Goal: Task Accomplishment & Management: Manage account settings

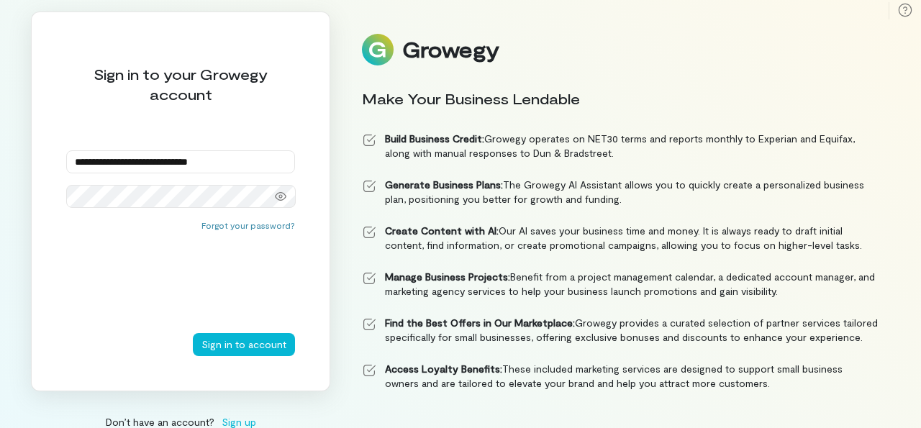
type input "**********"
click at [260, 337] on button "Sign in to account" at bounding box center [244, 344] width 102 height 23
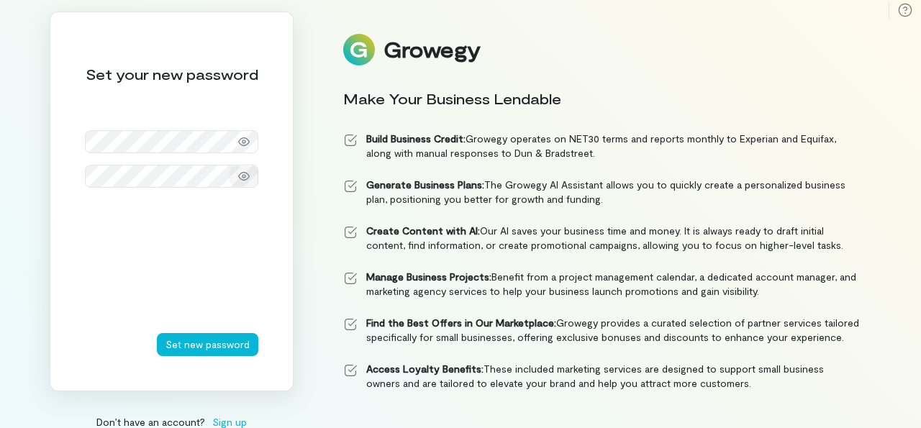
click at [242, 178] on icon at bounding box center [244, 177] width 12 height 12
click at [201, 348] on button "Set new password" at bounding box center [207, 344] width 101 height 23
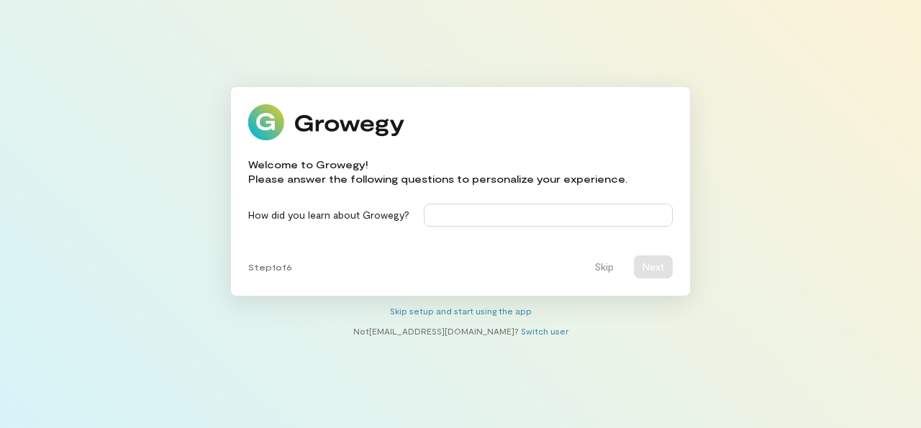
click at [457, 217] on input at bounding box center [548, 215] width 249 height 23
type input "********"
click at [657, 267] on button "Next" at bounding box center [653, 266] width 39 height 23
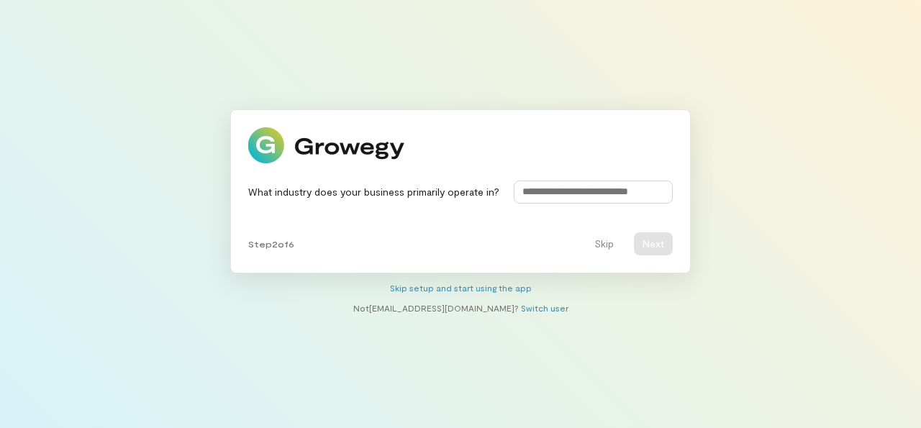
click at [576, 195] on input at bounding box center [593, 192] width 159 height 23
click at [614, 241] on button "Skip" at bounding box center [604, 243] width 37 height 23
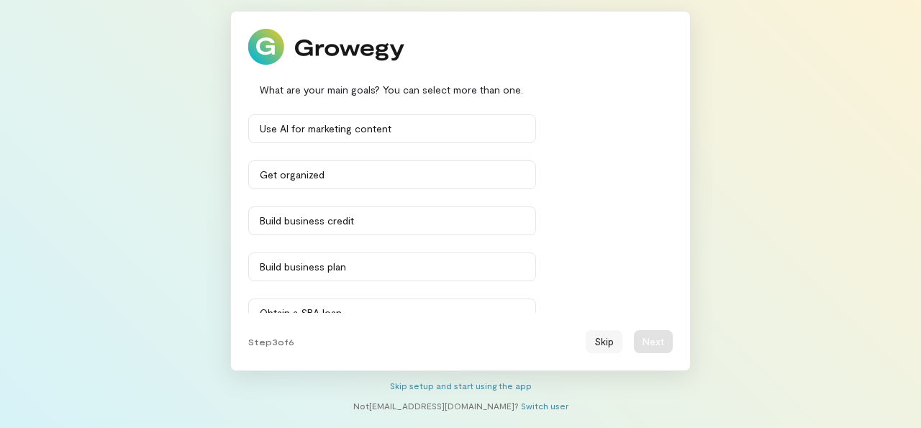
click at [608, 338] on button "Skip" at bounding box center [604, 341] width 37 height 23
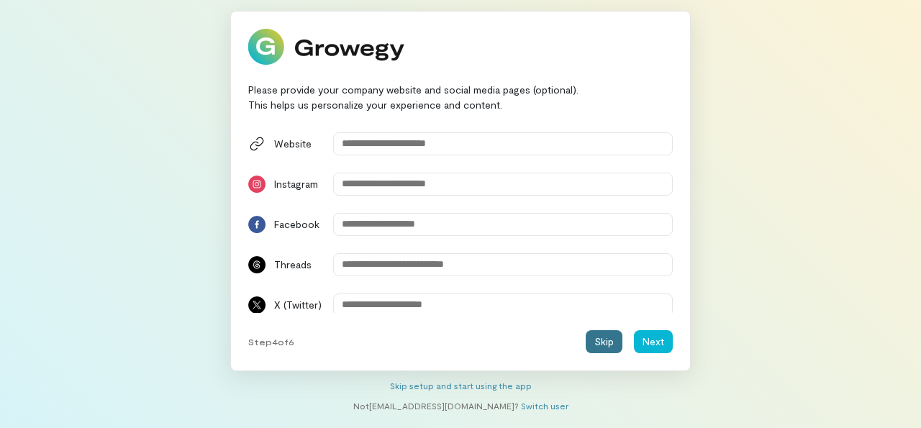
click at [608, 338] on button "Skip" at bounding box center [604, 341] width 37 height 23
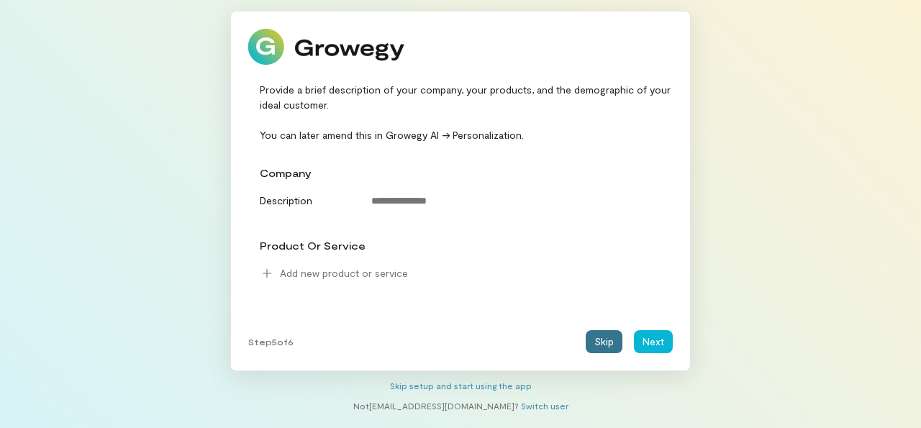
click at [608, 338] on button "Skip" at bounding box center [604, 341] width 37 height 23
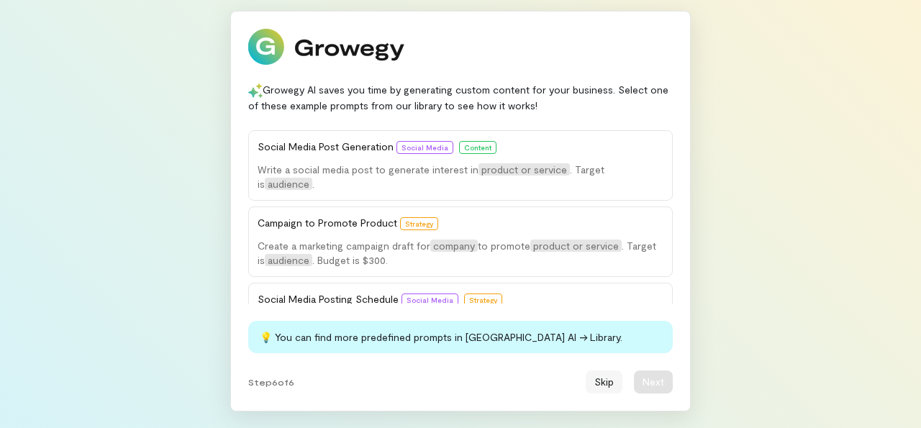
click at [606, 383] on button "Skip" at bounding box center [604, 382] width 37 height 23
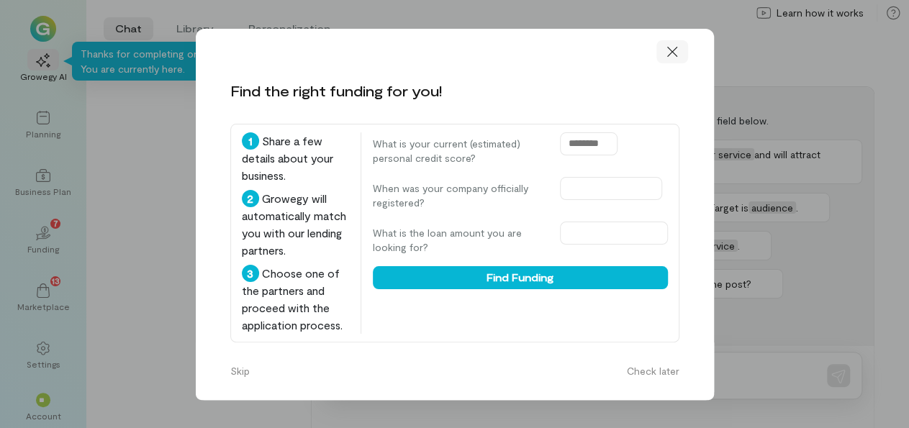
click at [665, 45] on icon at bounding box center [672, 52] width 14 height 14
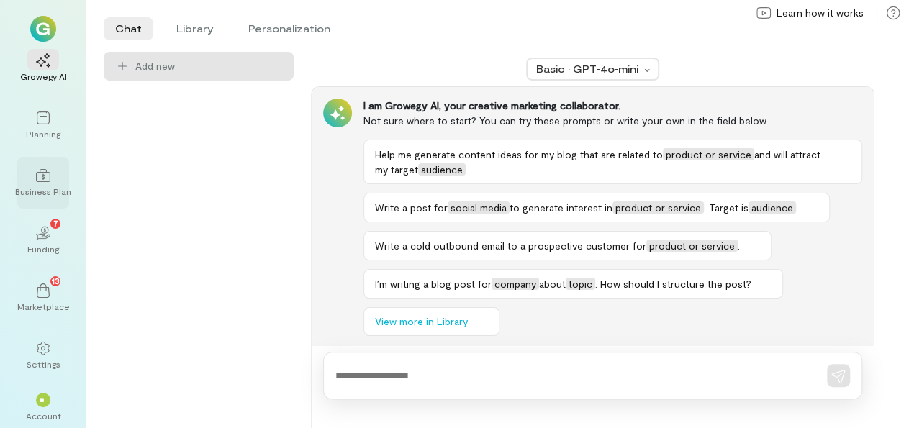
click at [31, 173] on div at bounding box center [43, 175] width 32 height 22
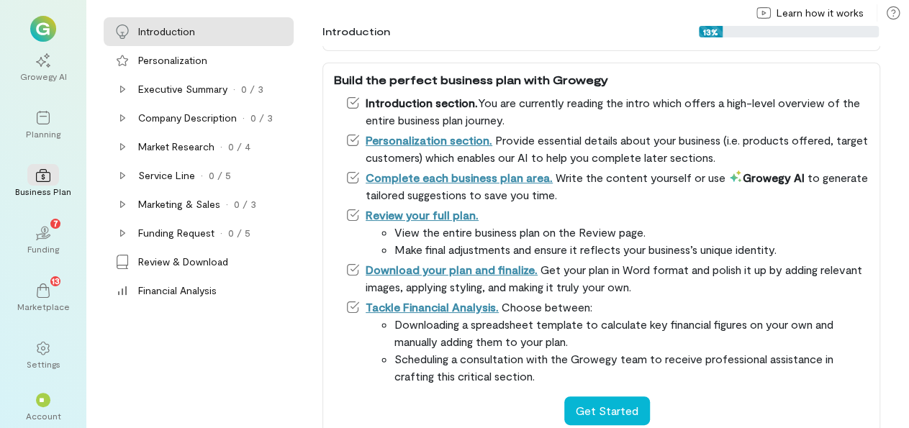
scroll to position [292, 0]
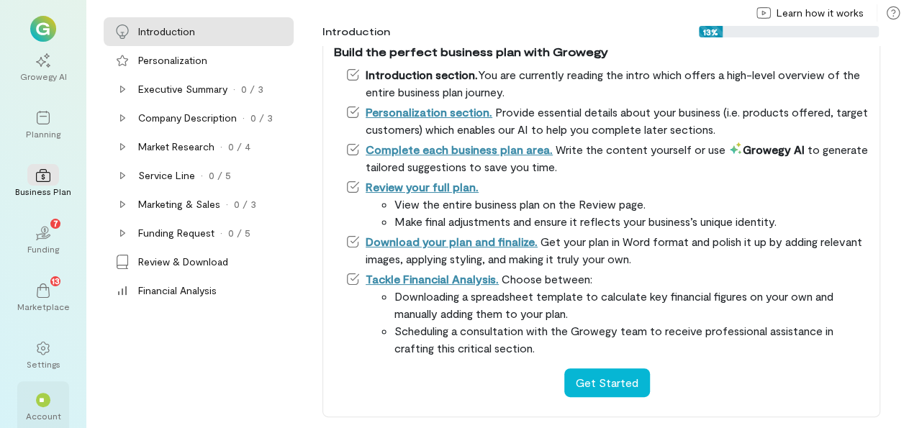
click at [42, 401] on span "**" at bounding box center [43, 400] width 9 height 9
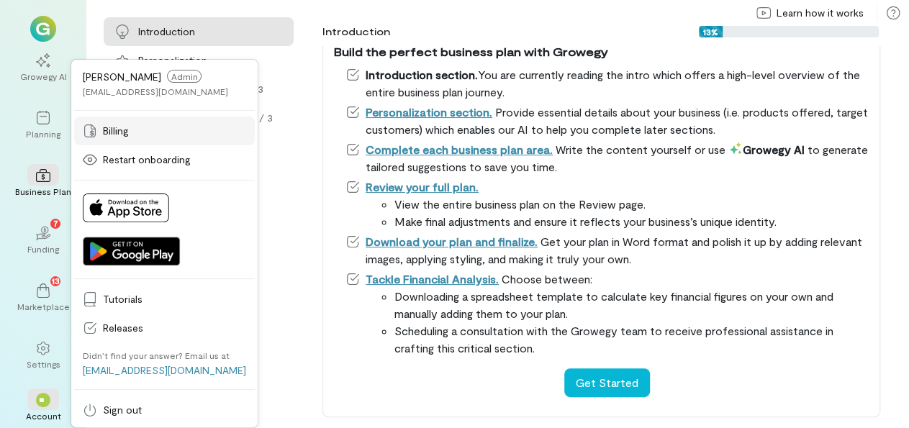
click at [140, 132] on span "Billing" at bounding box center [174, 131] width 143 height 14
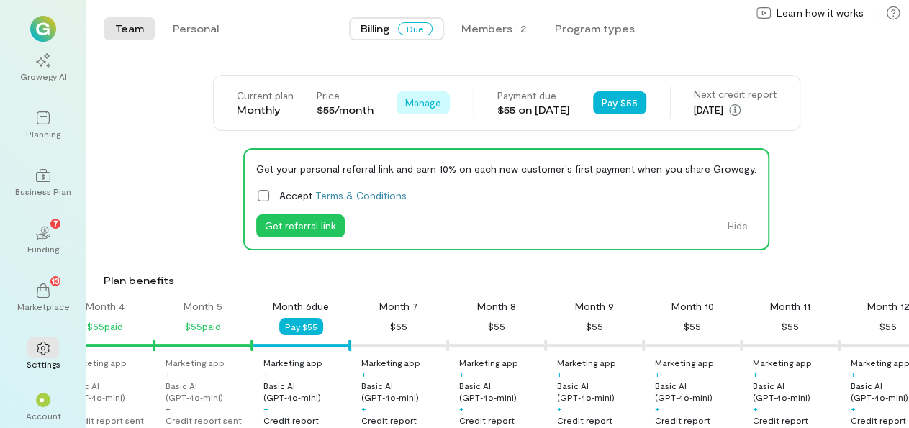
click at [405, 103] on span "Manage" at bounding box center [423, 103] width 36 height 14
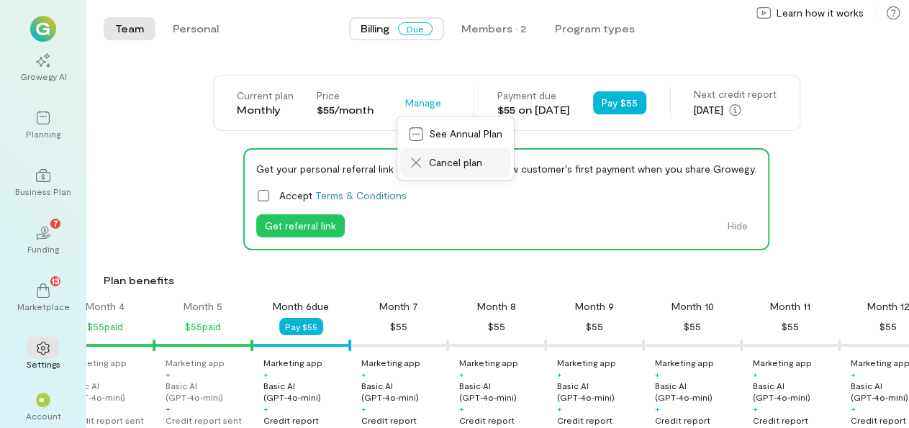
click at [429, 159] on span "Cancel plan" at bounding box center [465, 162] width 73 height 14
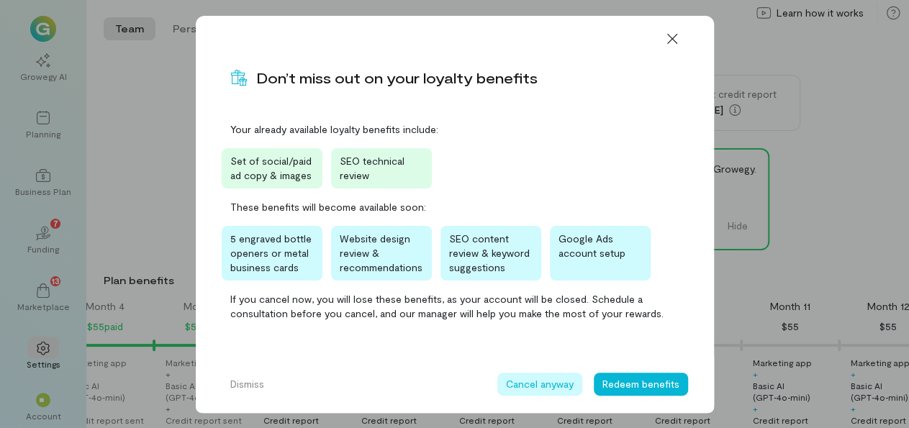
click at [530, 381] on button "Cancel anyway" at bounding box center [539, 384] width 85 height 23
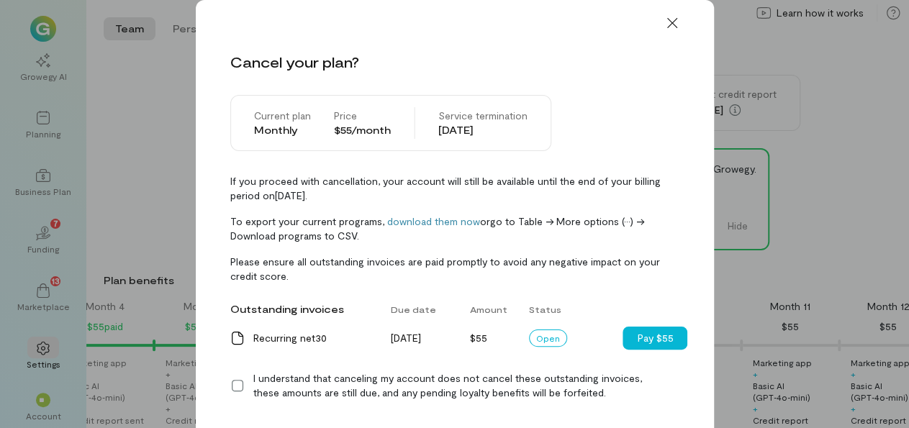
click at [232, 384] on icon at bounding box center [237, 385] width 14 height 14
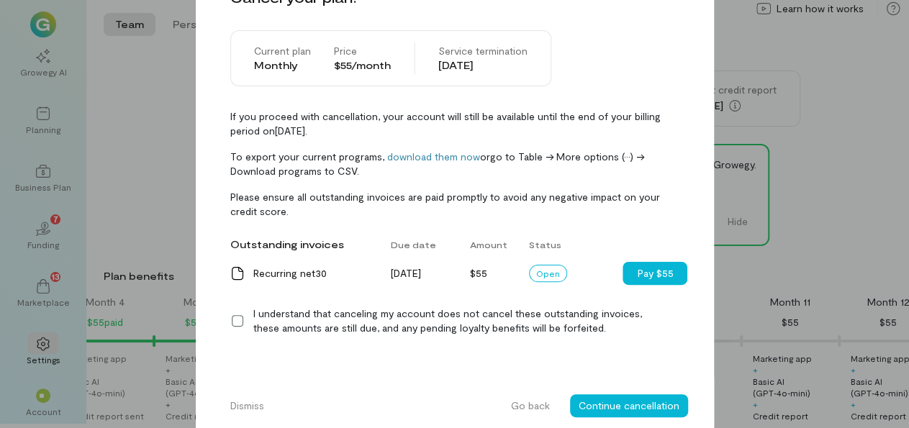
scroll to position [71, 0]
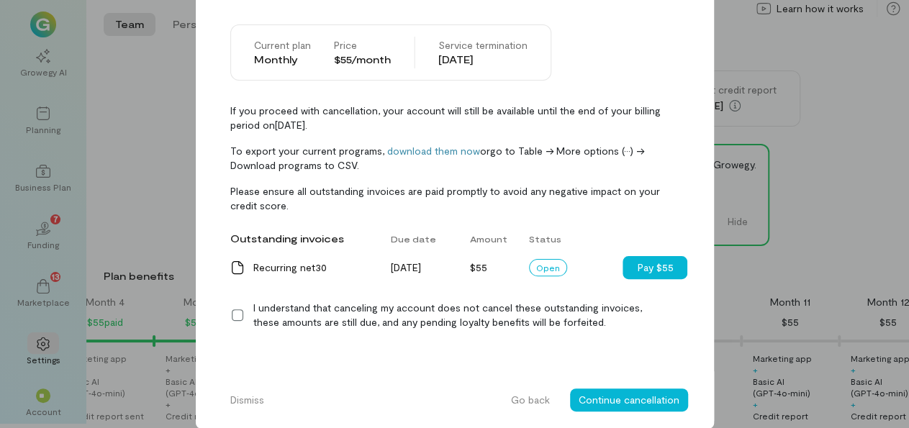
click at [0, 0] on icon at bounding box center [0, 0] width 0 height 0
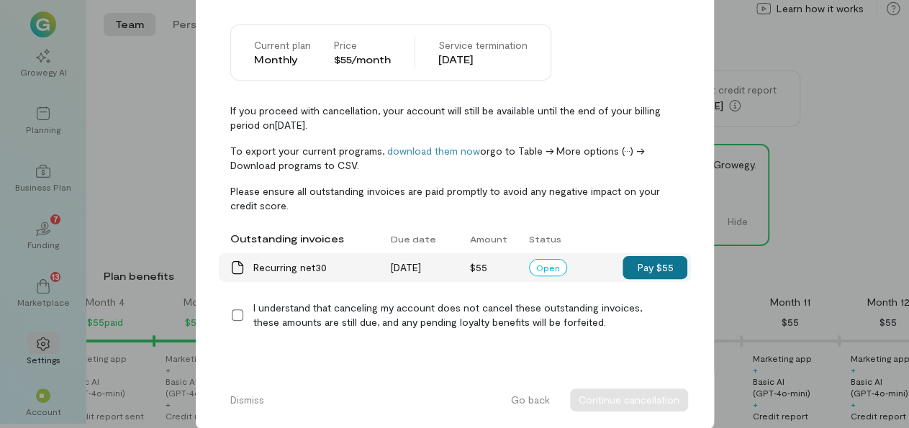
click at [650, 258] on button "Pay $55" at bounding box center [654, 267] width 65 height 23
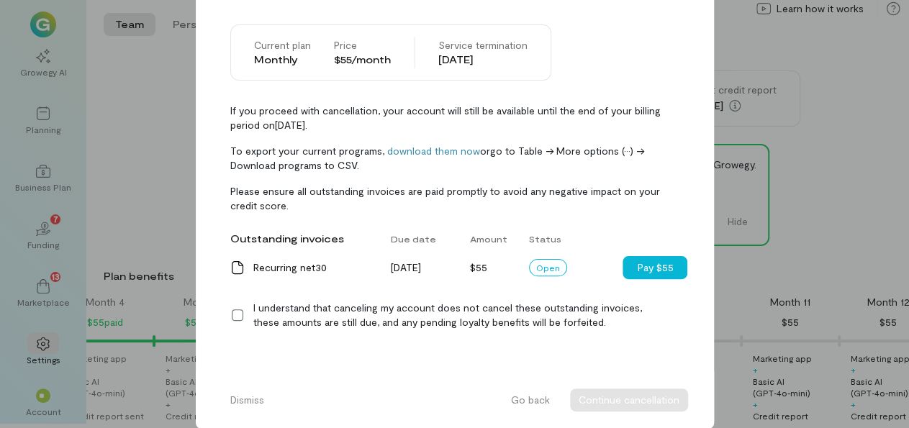
click at [230, 317] on icon at bounding box center [237, 315] width 14 height 14
click at [621, 399] on button "Continue cancellation" at bounding box center [629, 400] width 118 height 23
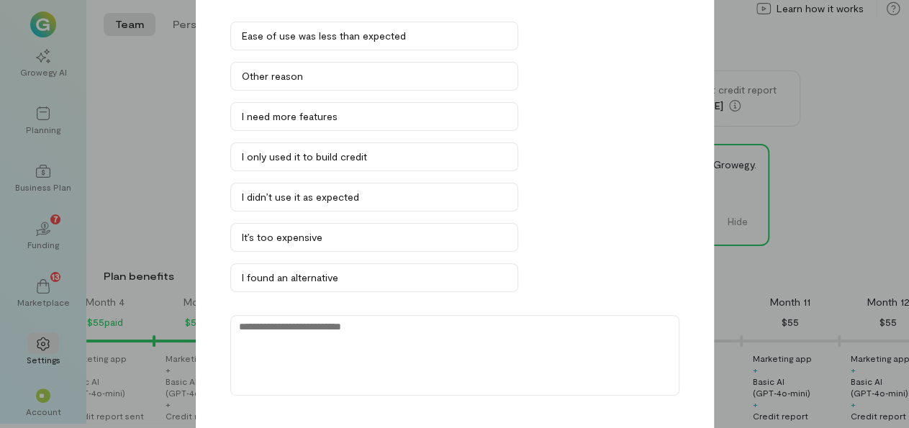
scroll to position [95, 0]
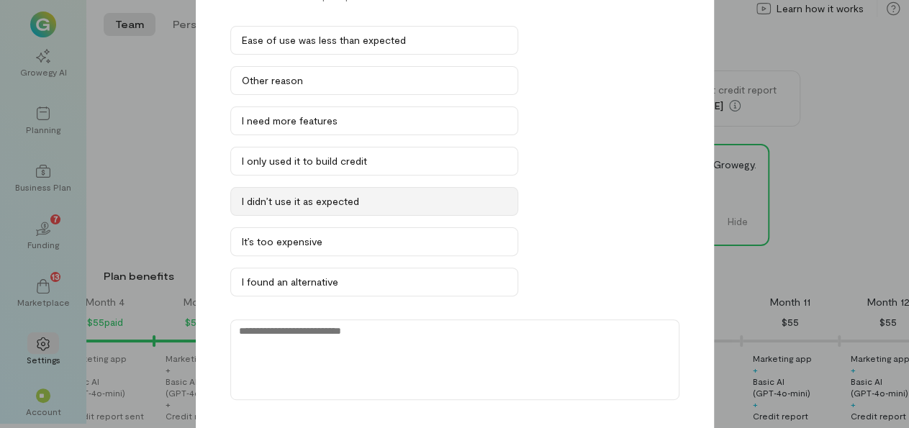
click at [376, 194] on div "I didn’t use it as expected" at bounding box center [374, 201] width 265 height 14
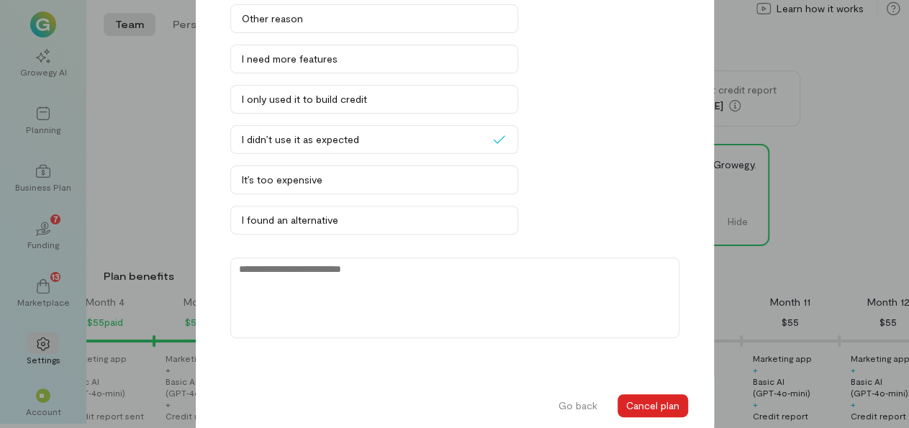
click at [658, 397] on button "Cancel plan" at bounding box center [652, 405] width 71 height 23
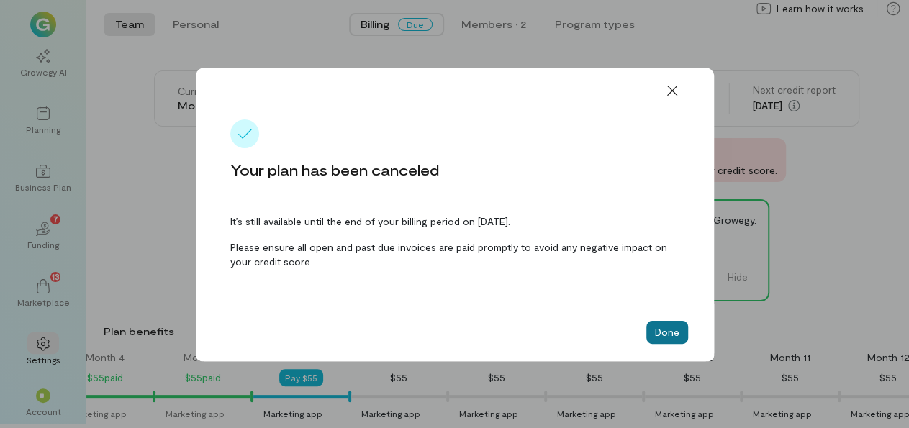
click at [662, 328] on button "Done" at bounding box center [667, 332] width 42 height 23
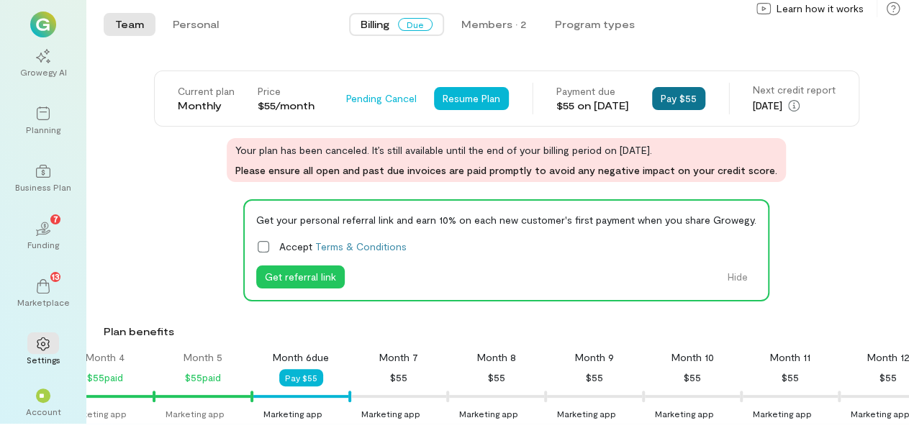
click at [697, 91] on button "Pay $55" at bounding box center [678, 98] width 53 height 23
